Goal: Information Seeking & Learning: Learn about a topic

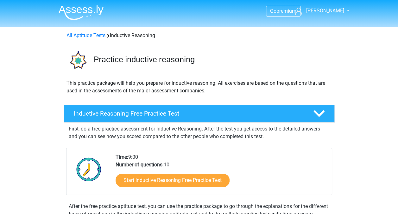
click at [79, 19] on img at bounding box center [81, 12] width 45 height 15
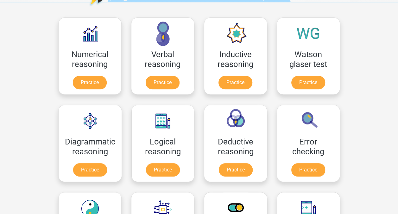
scroll to position [87, 0]
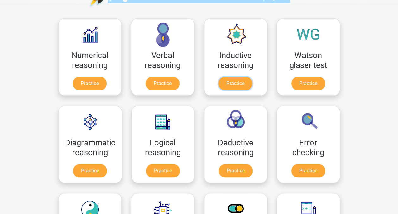
click at [235, 85] on link "Practice" at bounding box center [236, 83] width 34 height 13
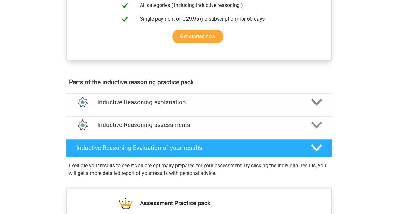
scroll to position [295, 0]
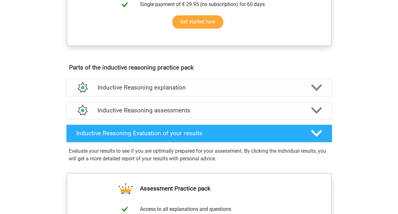
click at [216, 111] on div "Inductive Reasoning assessments" at bounding box center [199, 110] width 266 height 18
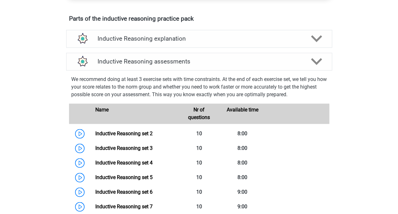
scroll to position [345, 0]
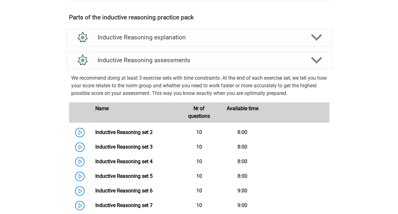
click at [184, 41] on h4 "Inductive Reasoning explanation" at bounding box center [199, 37] width 203 height 7
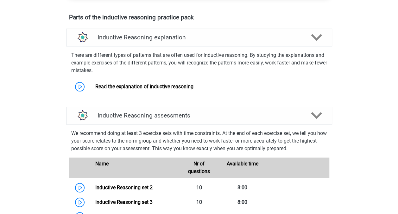
drag, startPoint x: 164, startPoint y: 99, endPoint x: 87, endPoint y: 95, distance: 76.8
click at [95, 89] on link "Read the explanation of inductive reasoning" at bounding box center [144, 86] width 98 height 6
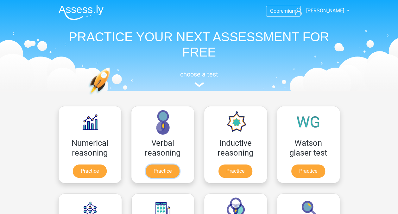
click at [175, 164] on link "Practice" at bounding box center [163, 170] width 34 height 13
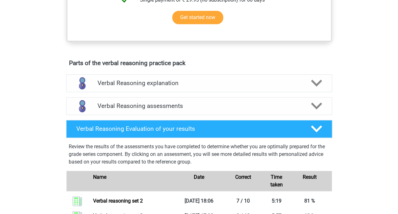
scroll to position [293, 0]
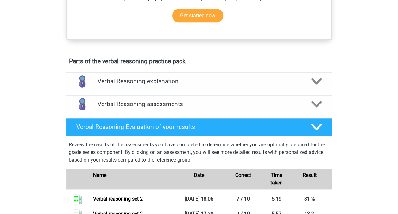
click at [235, 84] on div "Verbal Reasoning explanation" at bounding box center [199, 81] width 266 height 18
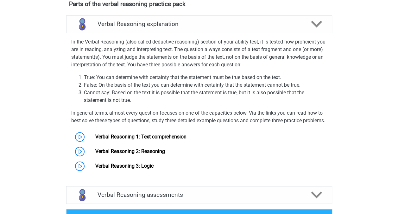
scroll to position [350, 0]
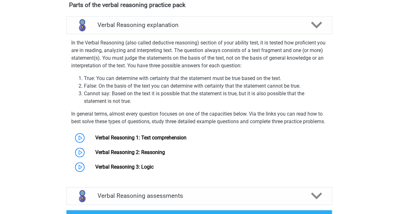
click at [164, 140] on link "Verbal Reasoning 1: Text comprehension" at bounding box center [140, 137] width 91 height 6
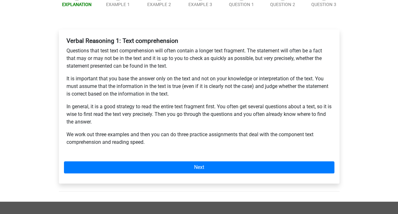
scroll to position [76, 0]
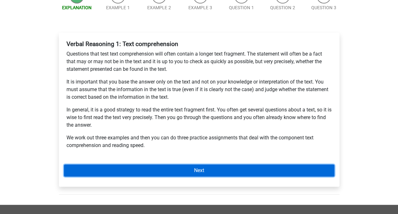
click at [187, 167] on link "Next" at bounding box center [199, 170] width 271 height 12
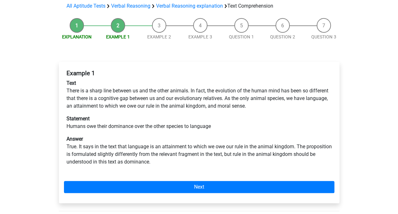
scroll to position [48, 0]
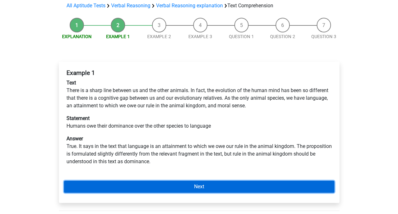
click at [202, 182] on link "Next" at bounding box center [199, 186] width 271 height 12
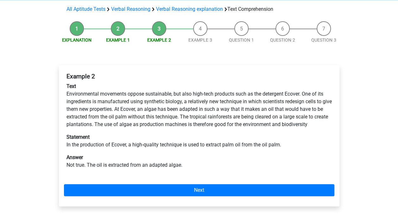
scroll to position [55, 0]
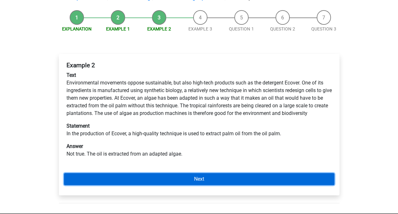
click at [210, 180] on link "Next" at bounding box center [199, 179] width 271 height 12
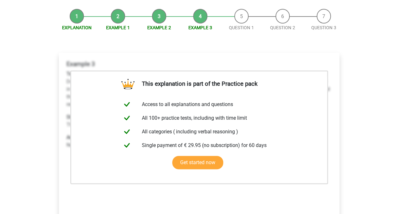
scroll to position [57, 0]
click at [241, 25] on link "Question 1" at bounding box center [241, 27] width 25 height 5
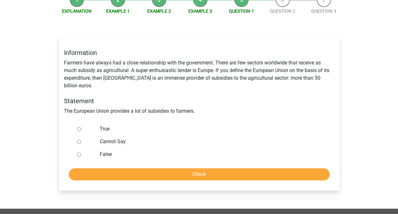
scroll to position [65, 0]
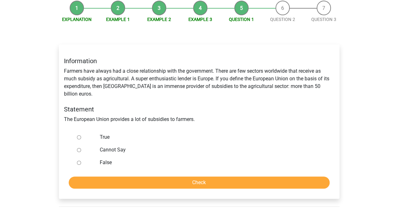
click at [76, 131] on div at bounding box center [84, 137] width 21 height 13
click at [78, 135] on input "True" at bounding box center [79, 137] width 4 height 4
radio input "true"
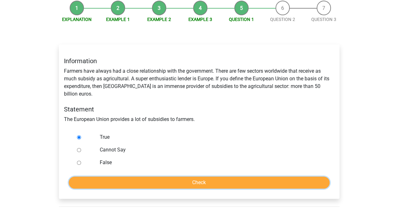
click at [117, 176] on input "Check" at bounding box center [199, 182] width 261 height 12
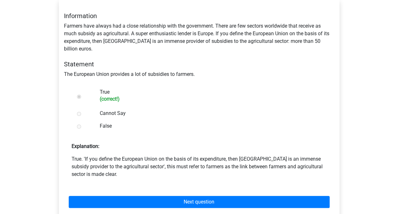
scroll to position [112, 0]
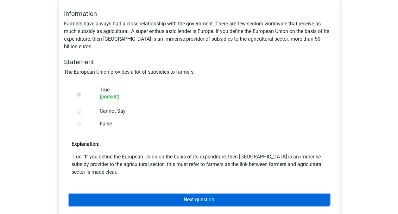
click at [196, 193] on link "Next question" at bounding box center [199, 199] width 261 height 12
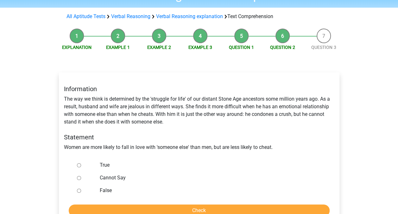
scroll to position [39, 0]
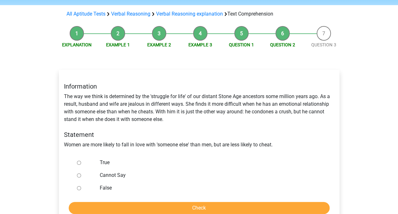
click at [80, 188] on input "False" at bounding box center [79, 188] width 4 height 4
radio input "true"
click at [113, 202] on input "Check" at bounding box center [199, 208] width 261 height 12
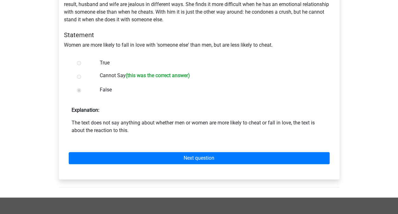
scroll to position [139, 0]
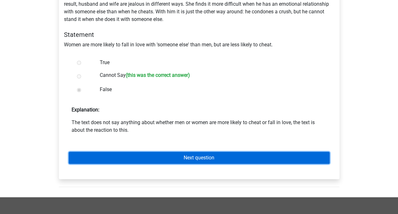
click at [145, 154] on link "Next question" at bounding box center [199, 157] width 261 height 12
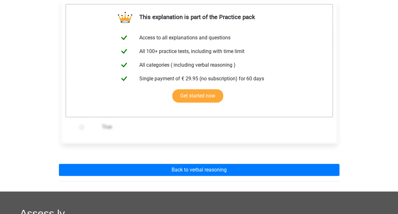
scroll to position [111, 0]
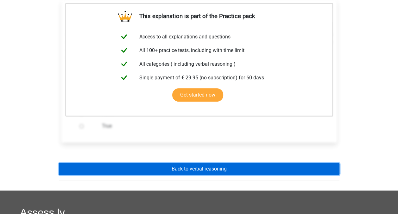
click at [182, 169] on link "Back to verbal reasoning" at bounding box center [199, 169] width 281 height 12
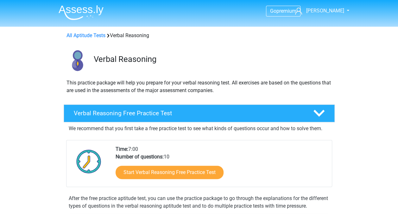
click at [100, 34] on link "All Aptitude Tests" at bounding box center [86, 35] width 39 height 6
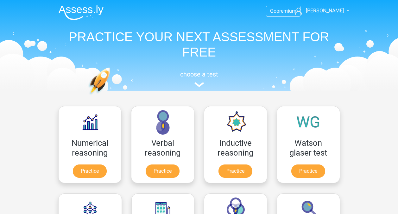
scroll to position [101, 0]
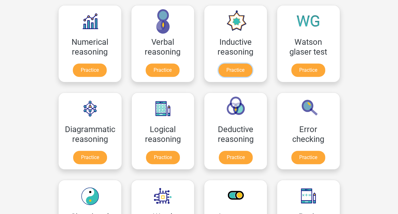
click at [230, 63] on link "Practice" at bounding box center [236, 69] width 34 height 13
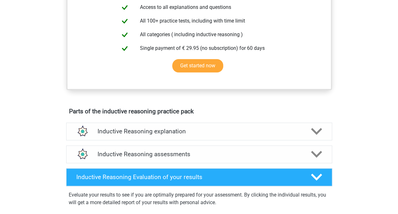
scroll to position [249, 0]
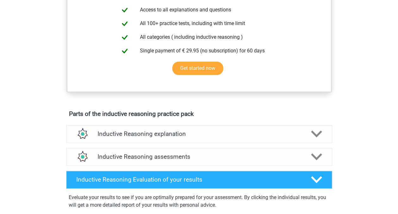
click at [193, 137] on h4 "Inductive Reasoning explanation" at bounding box center [199, 133] width 203 height 7
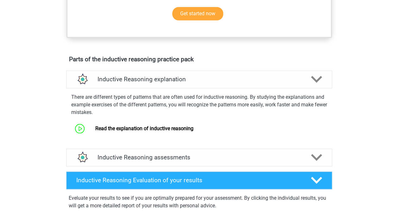
scroll to position [305, 0]
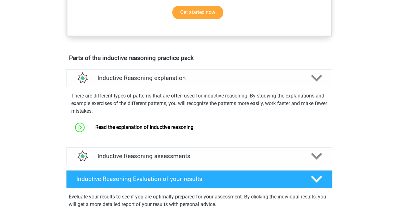
click at [164, 130] on link "Read the explanation of inductive reasoning" at bounding box center [144, 127] width 98 height 6
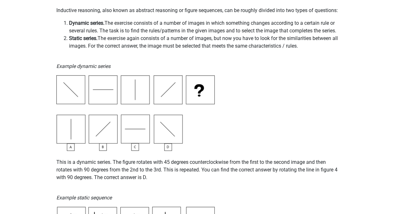
scroll to position [148, 0]
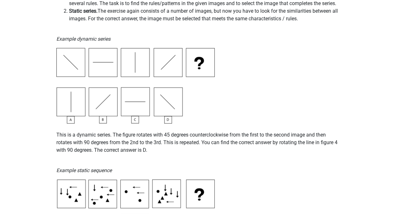
click at [75, 60] on img at bounding box center [135, 85] width 158 height 75
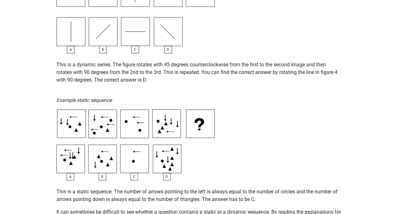
scroll to position [224, 0]
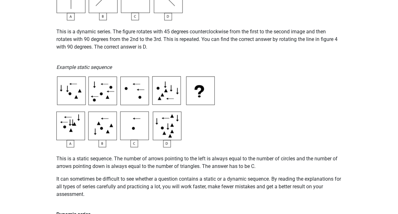
scroll to position [280, 0]
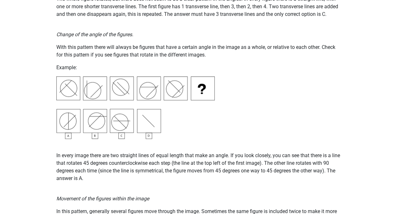
scroll to position [699, 0]
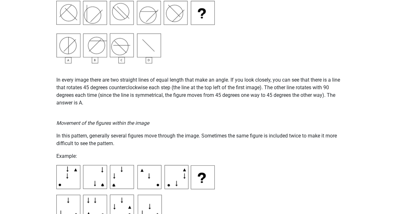
scroll to position [720, 0]
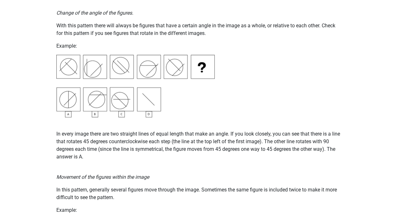
click at [264, 45] on p "Example:" at bounding box center [199, 46] width 286 height 8
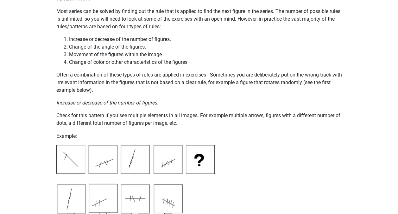
scroll to position [482, 0]
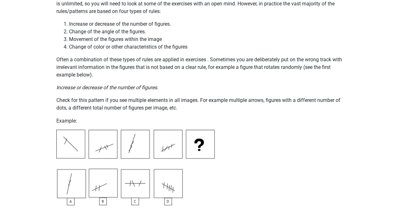
click at [264, 45] on li "Change of color or other characteristics of the figures" at bounding box center [205, 47] width 273 height 8
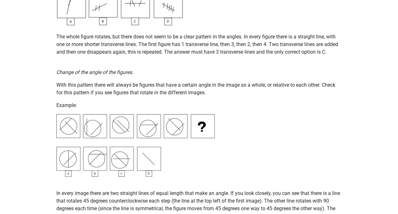
scroll to position [662, 0]
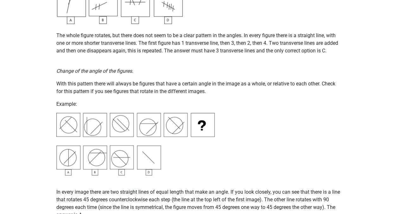
click at [227, 64] on p "Change of the angle of the figures." at bounding box center [199, 67] width 286 height 15
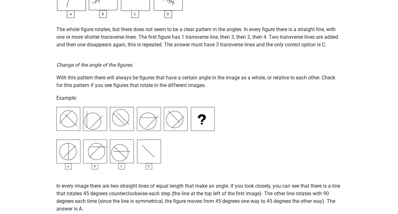
scroll to position [677, 0]
